Goal: Task Accomplishment & Management: Manage account settings

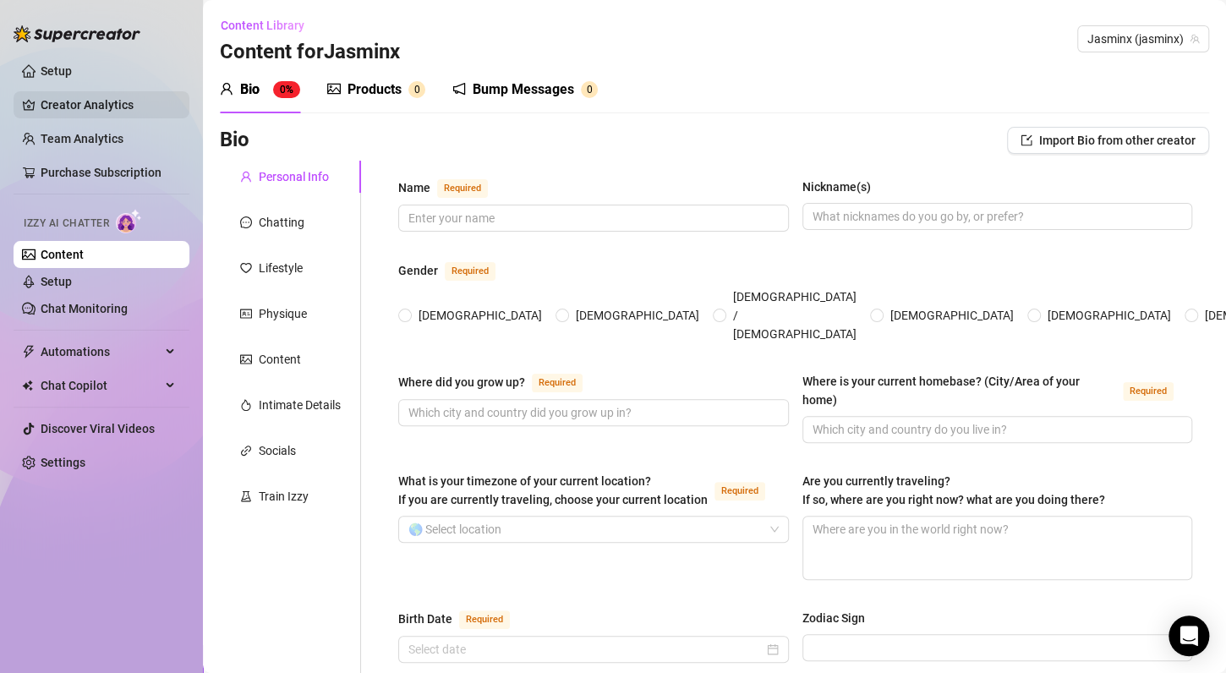
click at [122, 102] on link "Creator Analytics" at bounding box center [108, 104] width 135 height 27
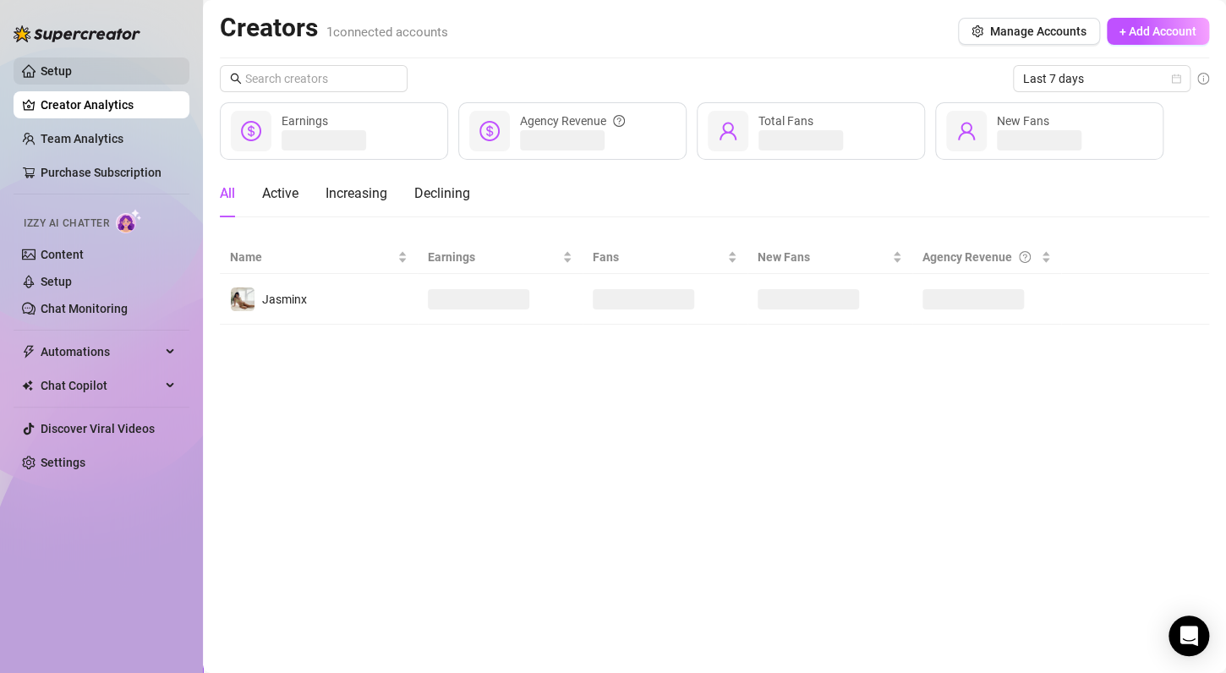
click at [72, 73] on link "Setup" at bounding box center [56, 71] width 31 height 14
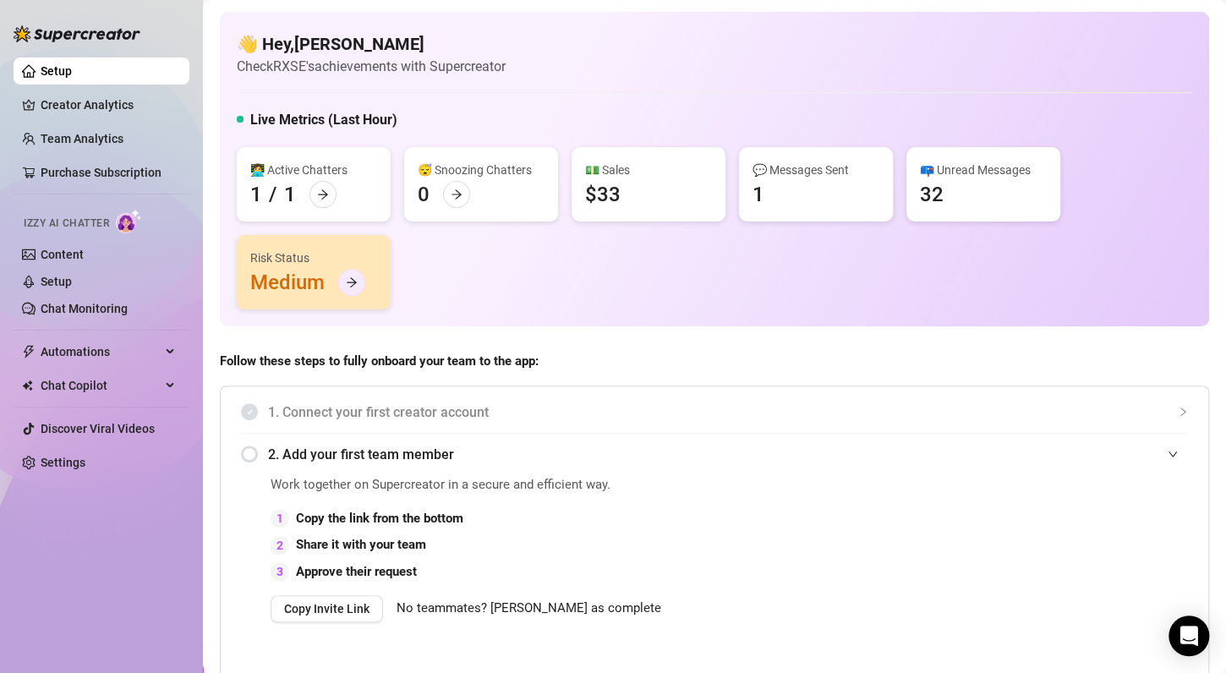
click at [353, 275] on div at bounding box center [351, 282] width 27 height 27
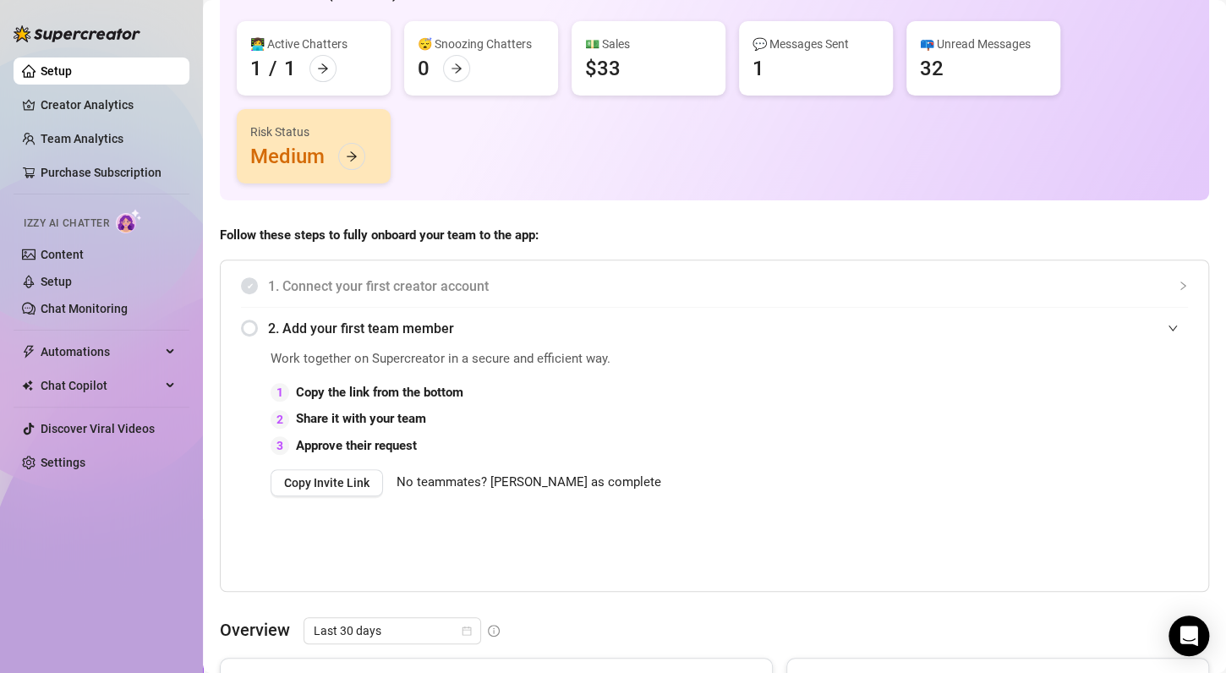
scroll to position [121, 0]
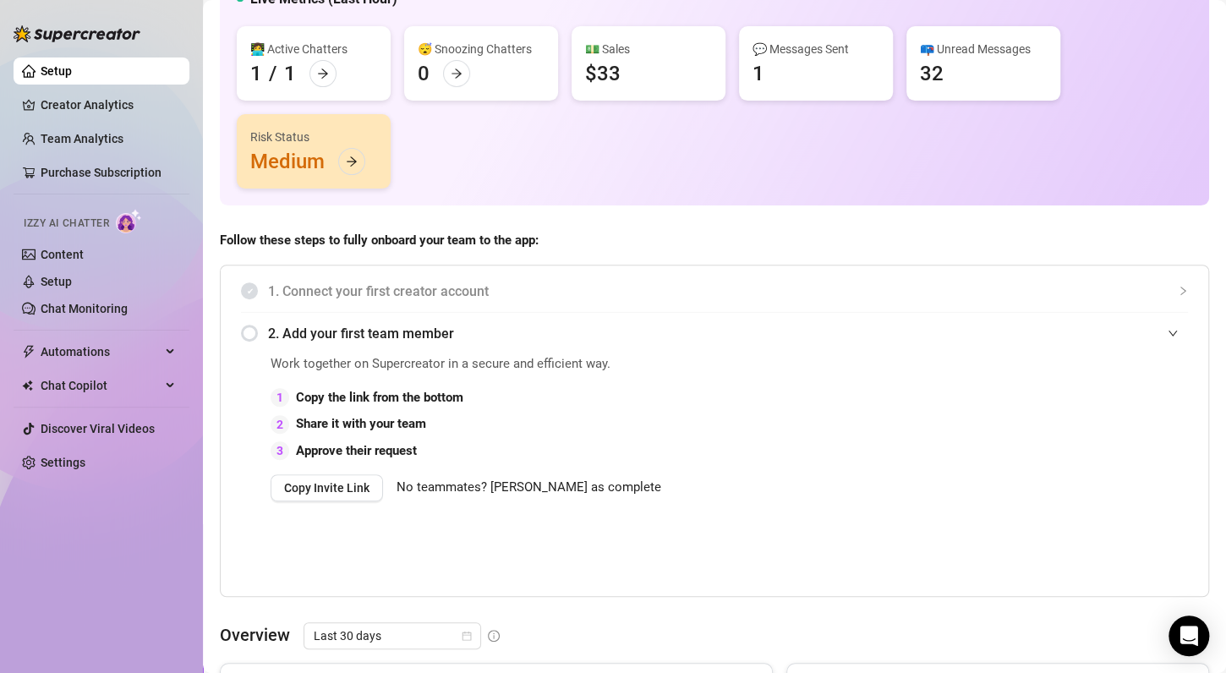
click at [417, 325] on span "2. Add your first team member" at bounding box center [728, 333] width 920 height 21
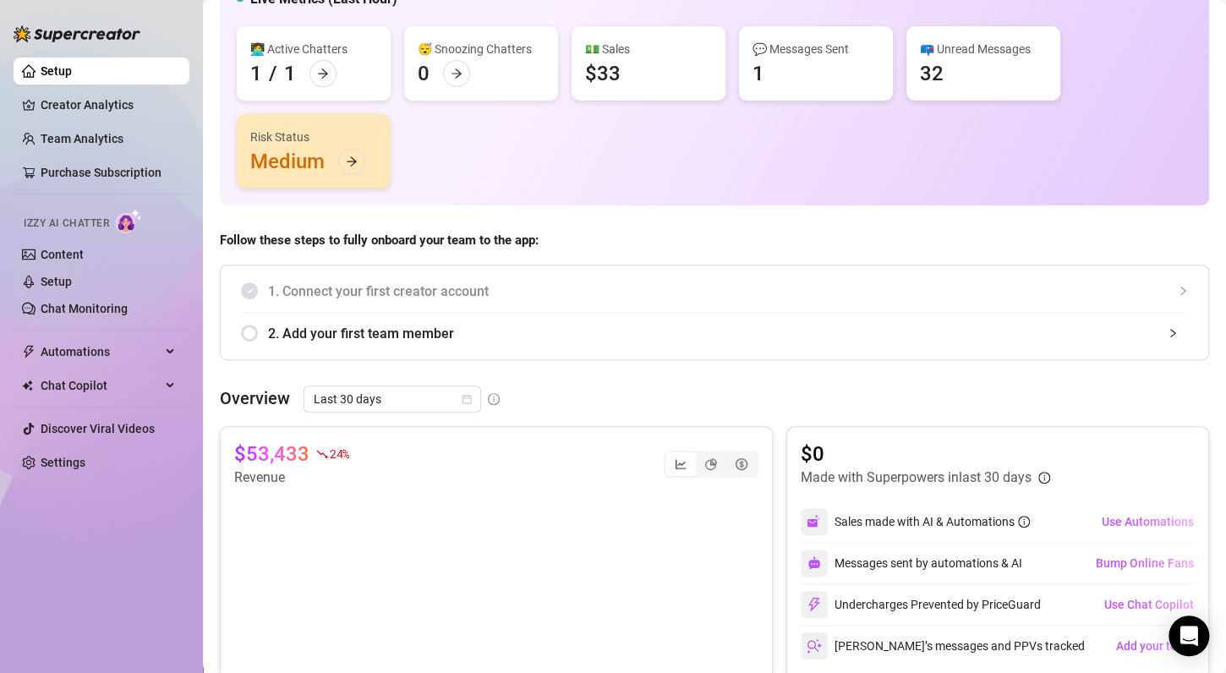
click at [417, 325] on span "2. Add your first team member" at bounding box center [728, 333] width 920 height 21
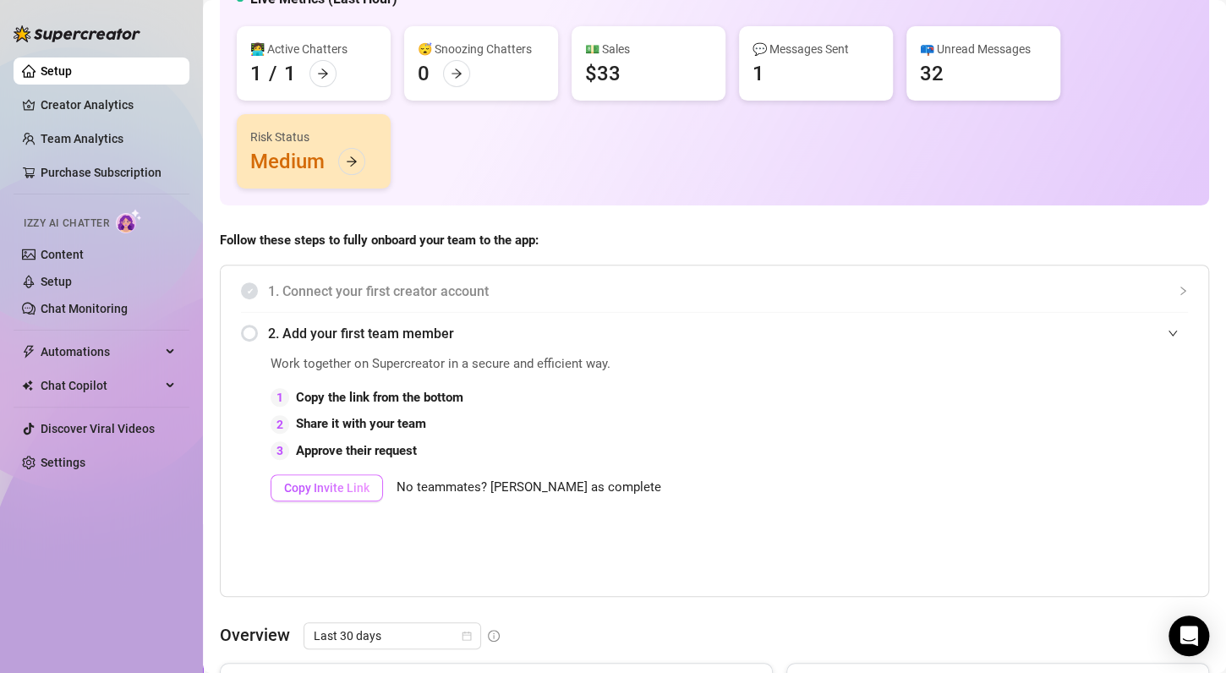
click at [351, 481] on span "Copy Invite Link" at bounding box center [326, 488] width 85 height 14
click at [337, 493] on span "Copy Invite Link" at bounding box center [326, 488] width 85 height 14
click at [243, 540] on div "Work together on Supercreator in a secure and efficient way. 1 Copy the link fr…" at bounding box center [714, 472] width 947 height 237
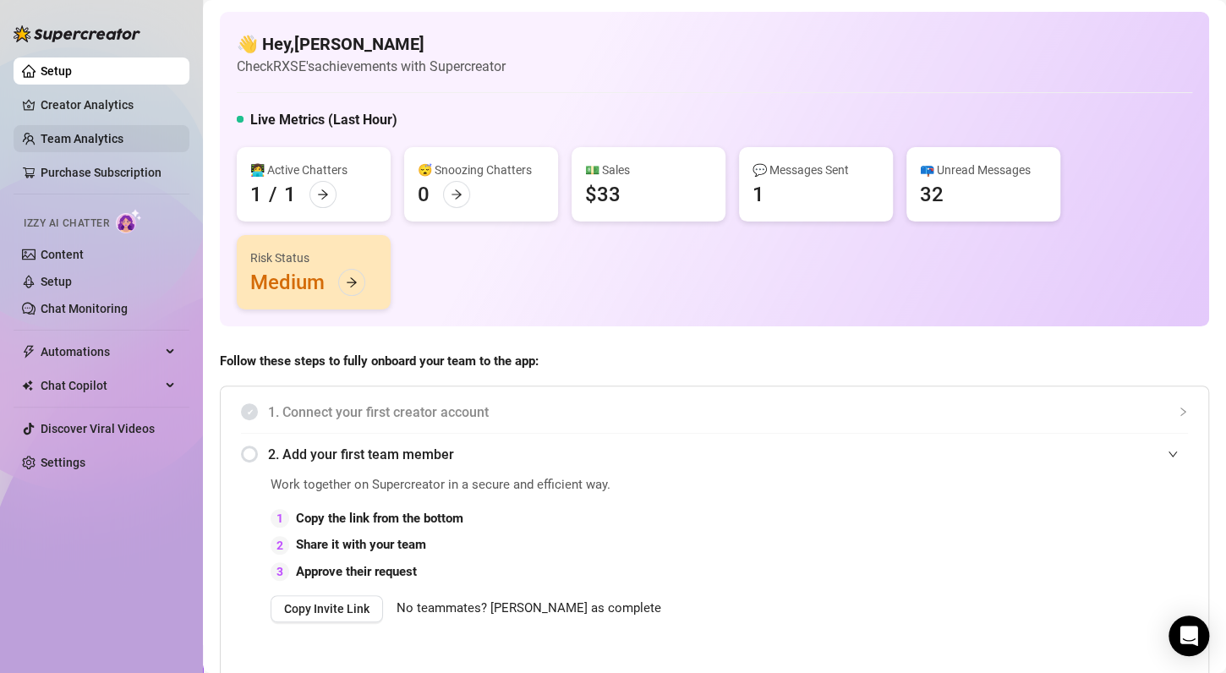
click at [112, 145] on link "Team Analytics" at bounding box center [82, 139] width 83 height 14
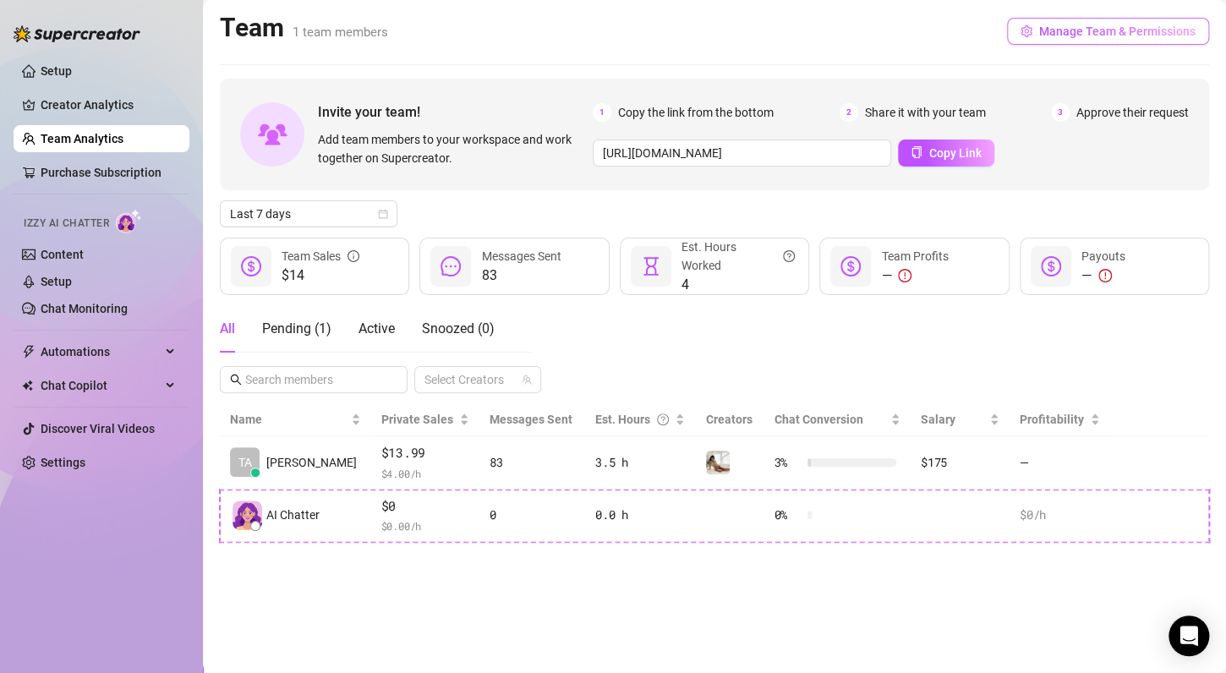
click at [1128, 32] on span "Manage Team & Permissions" at bounding box center [1117, 32] width 156 height 14
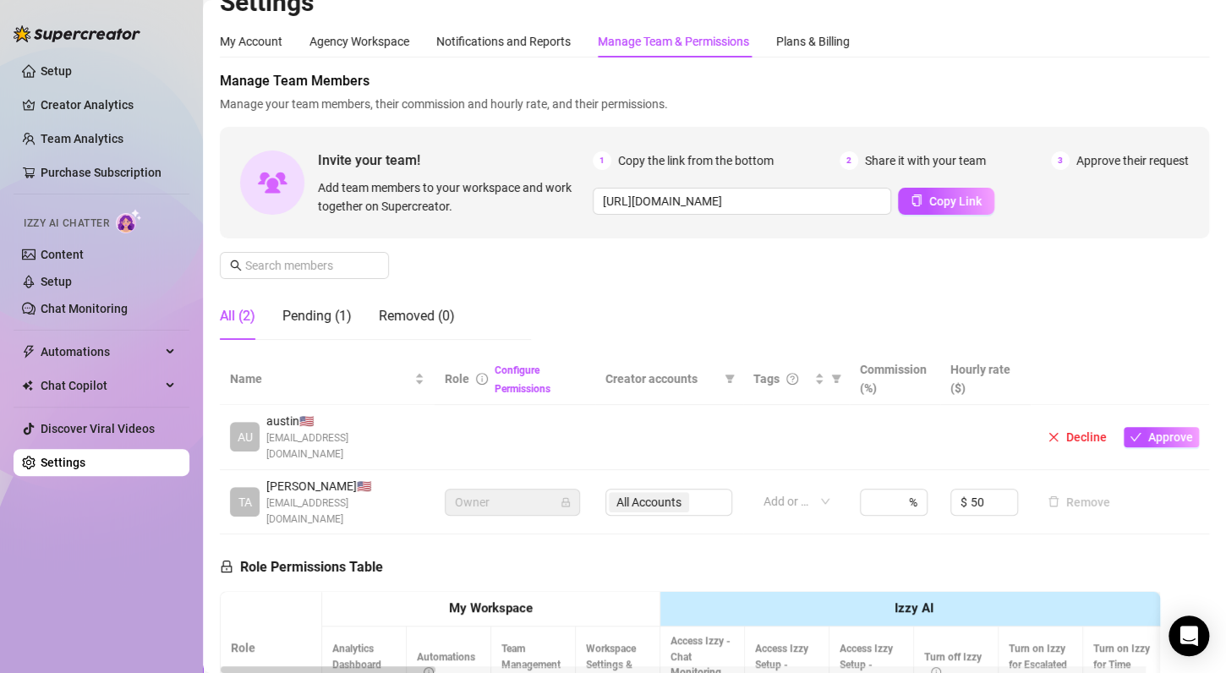
scroll to position [46, 0]
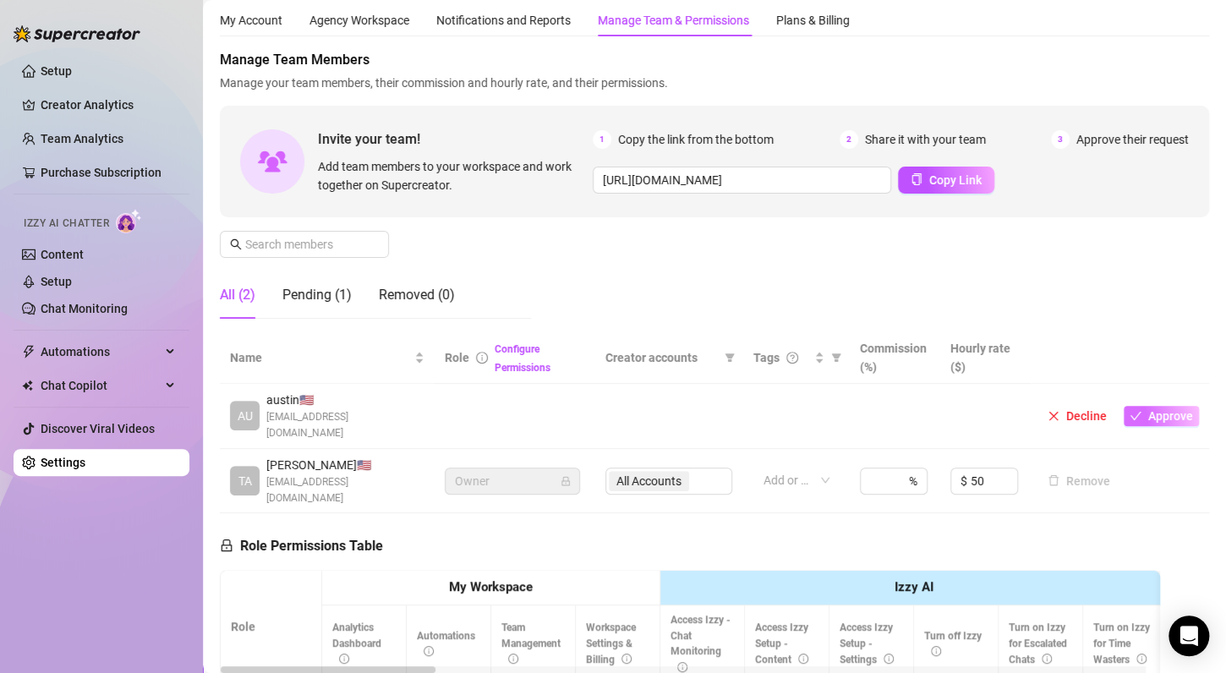
click at [1148, 409] on span "Approve" at bounding box center [1170, 416] width 45 height 14
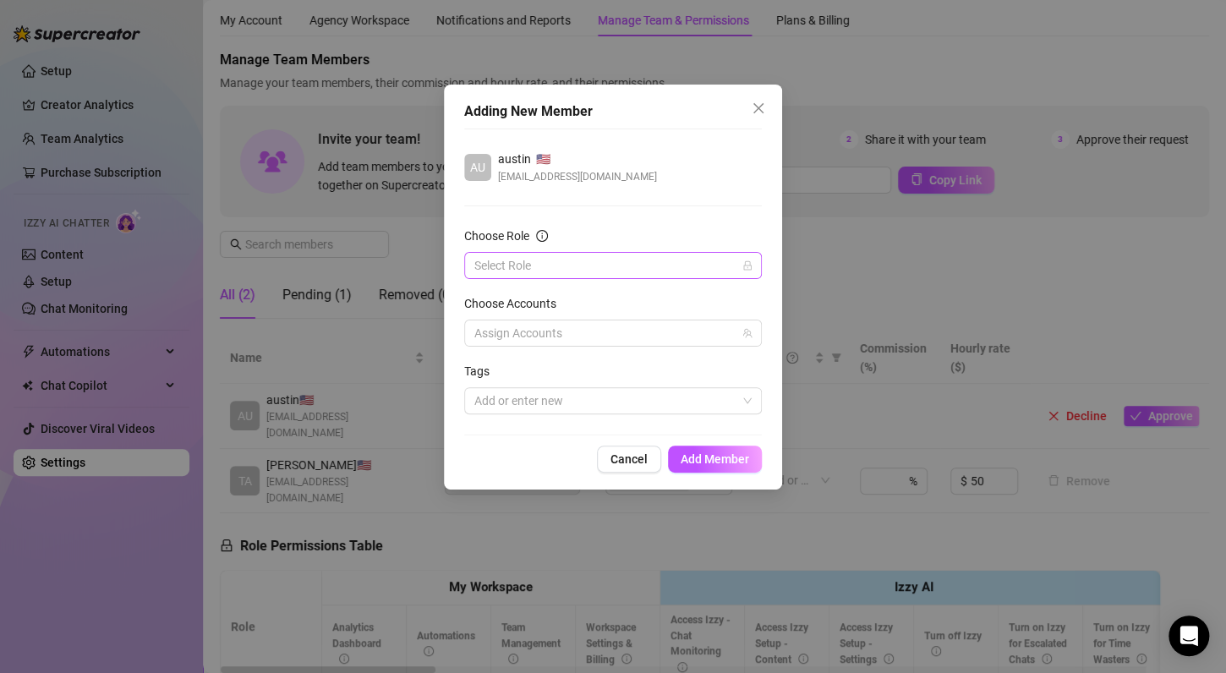
click at [628, 273] on input "Choose Role" at bounding box center [605, 265] width 262 height 25
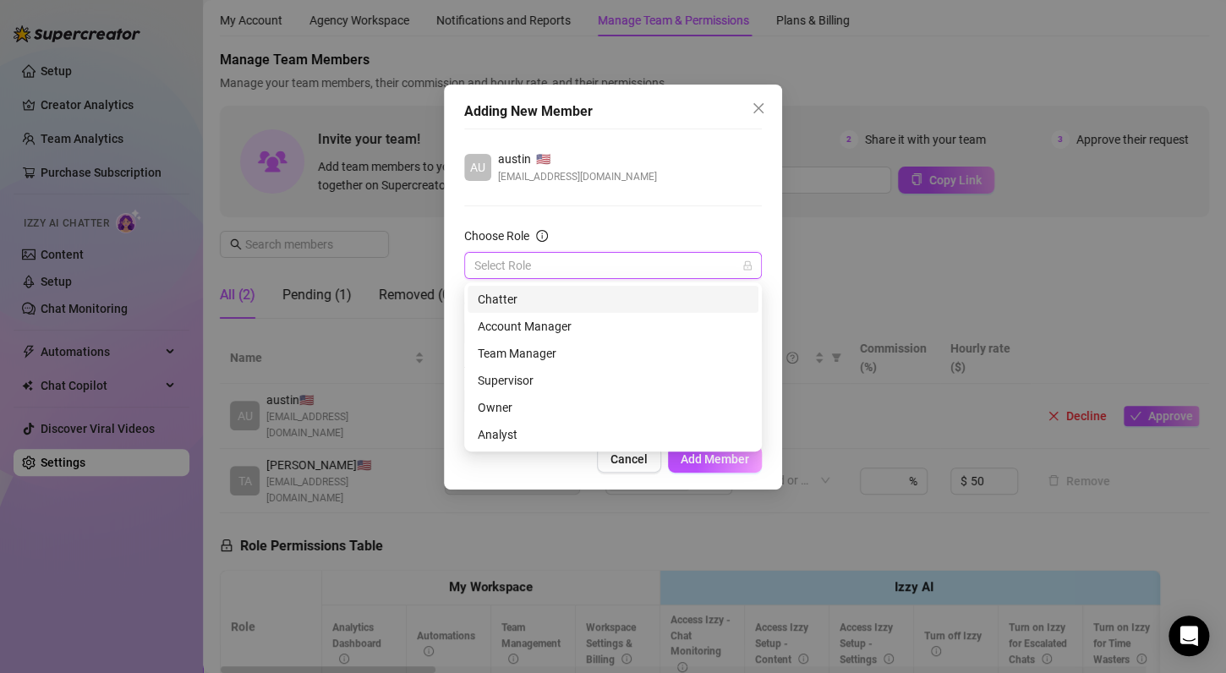
click at [614, 293] on div "Chatter" at bounding box center [613, 299] width 271 height 19
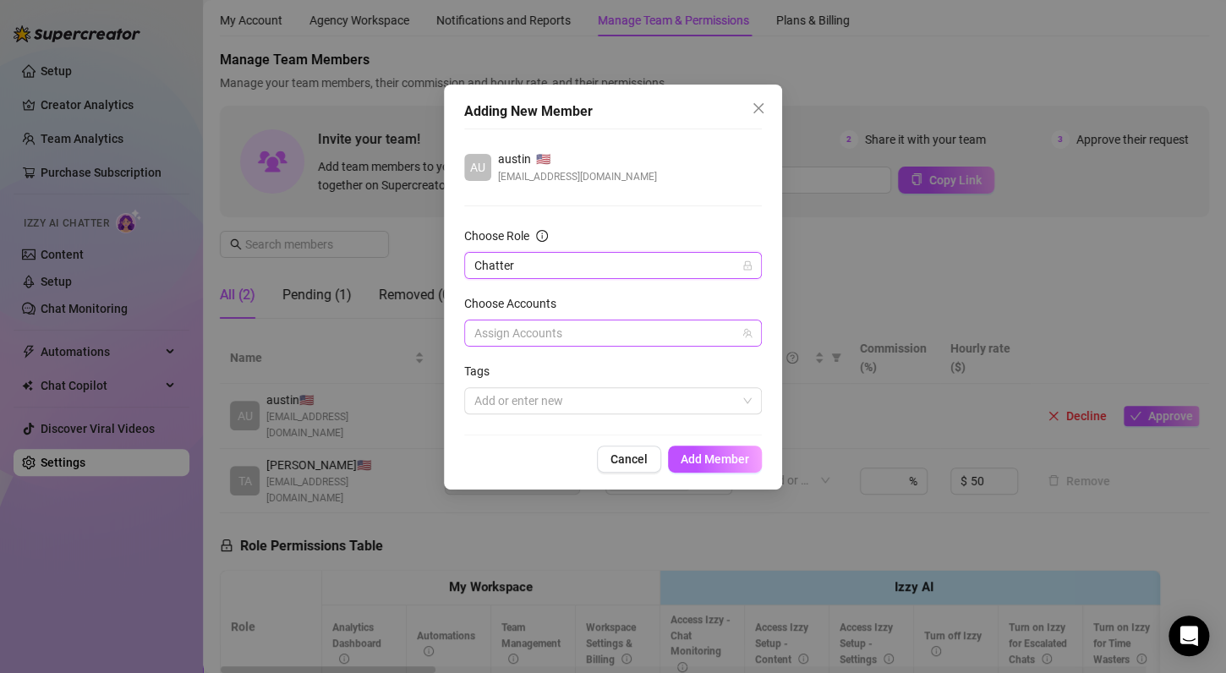
click at [594, 336] on div at bounding box center [603, 333] width 273 height 24
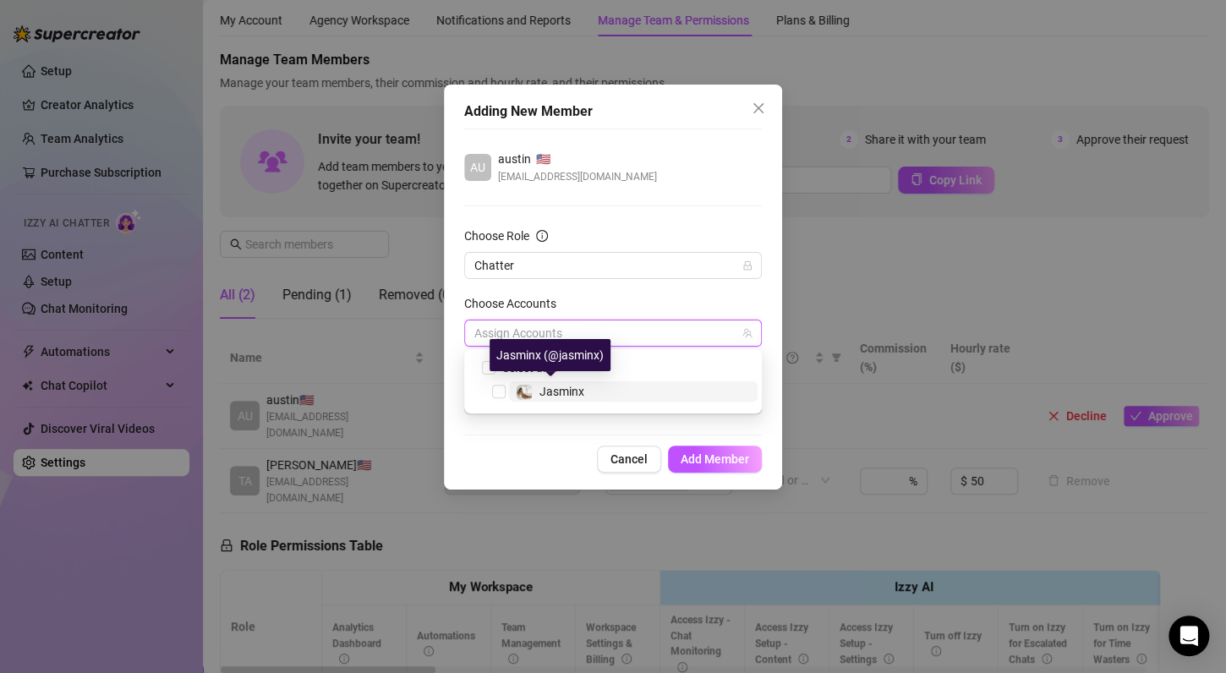
click at [581, 400] on div "Jasminx" at bounding box center [561, 391] width 45 height 20
checkbox input "true"
click at [708, 442] on div "Adding New Member AU austin 🇺🇸 [EMAIL_ADDRESS][DOMAIN_NAME] Choose Role Chatter…" at bounding box center [613, 287] width 338 height 405
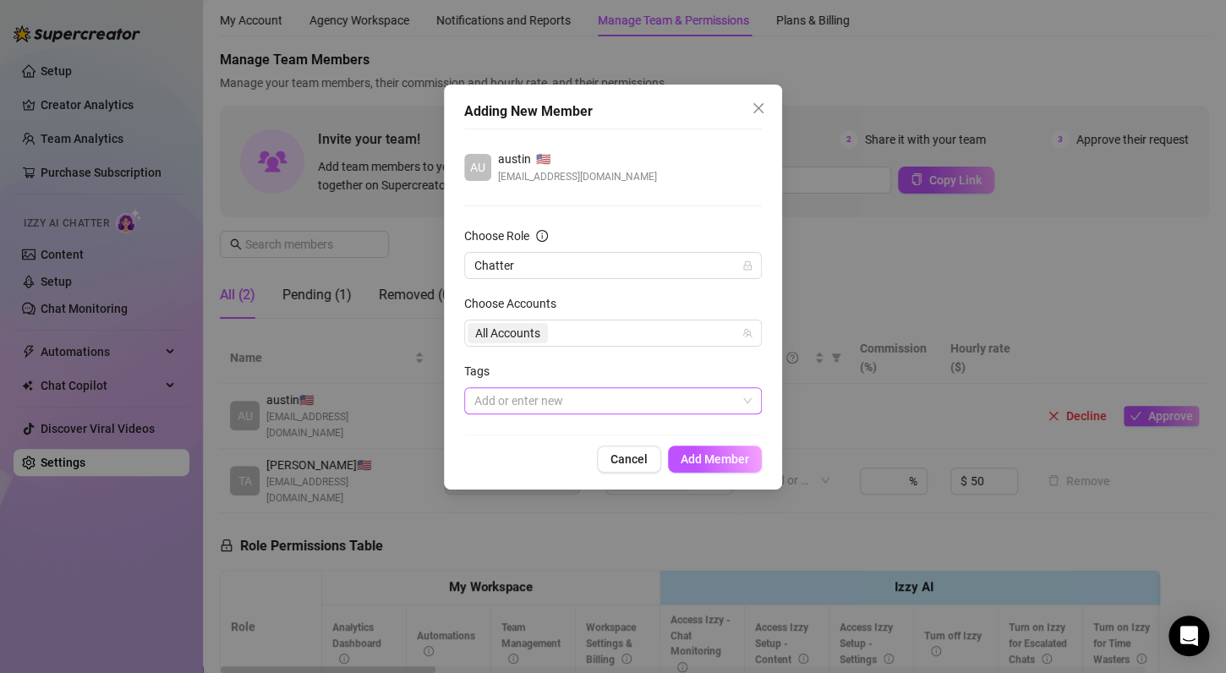
click at [682, 400] on div at bounding box center [603, 401] width 273 height 24
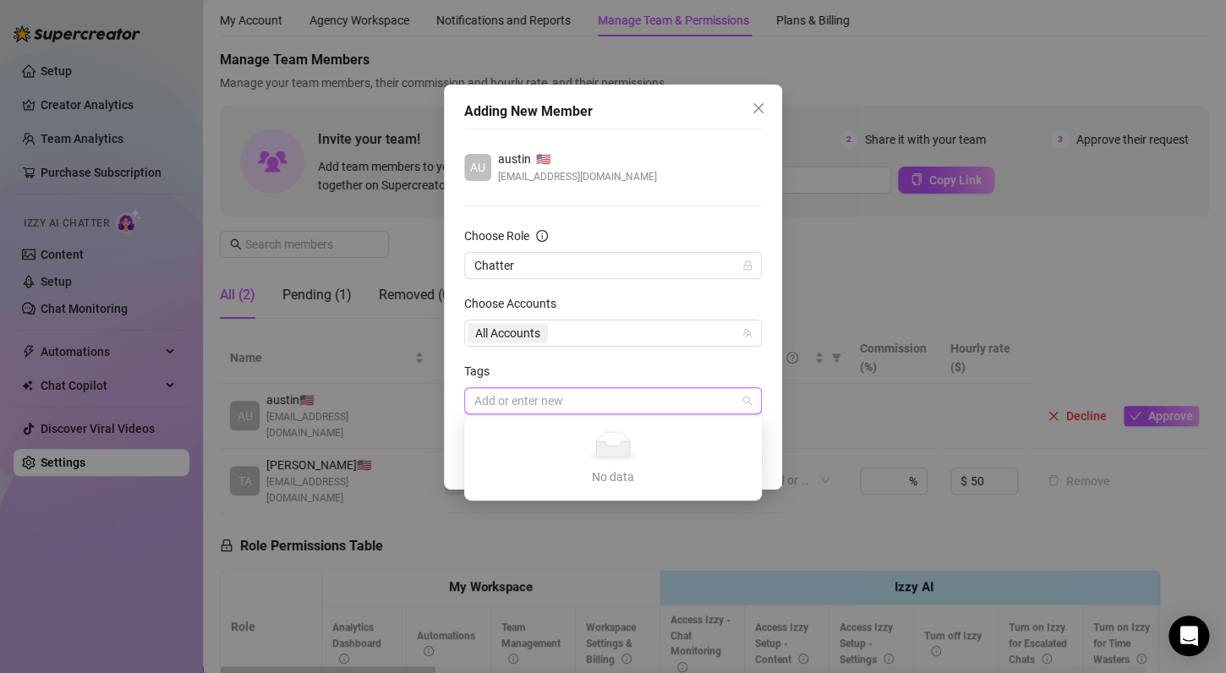
click at [682, 400] on div at bounding box center [603, 401] width 273 height 24
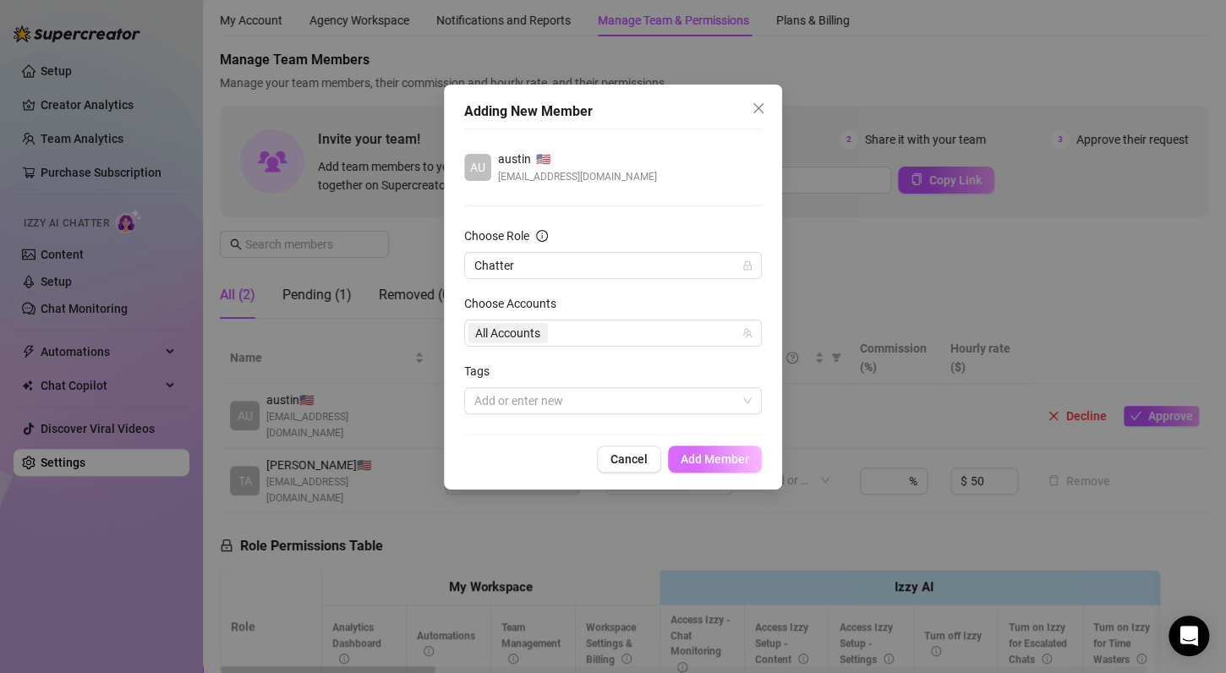
click at [706, 462] on span "Add Member" at bounding box center [715, 459] width 68 height 14
